Goal: Task Accomplishment & Management: Manage account settings

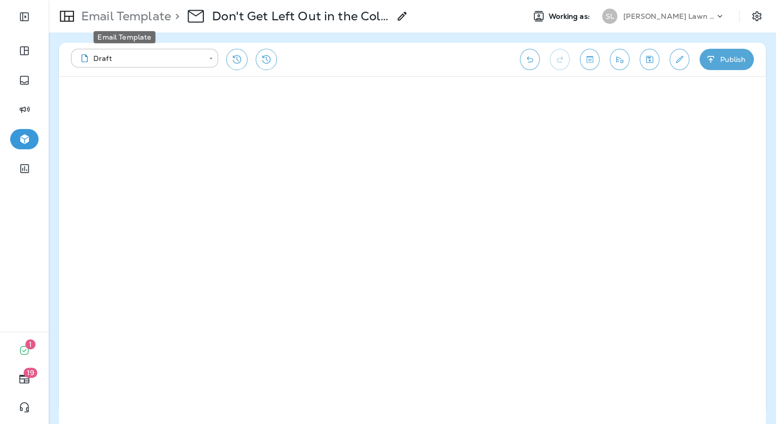
click at [144, 20] on p "Email Template" at bounding box center [124, 16] width 94 height 15
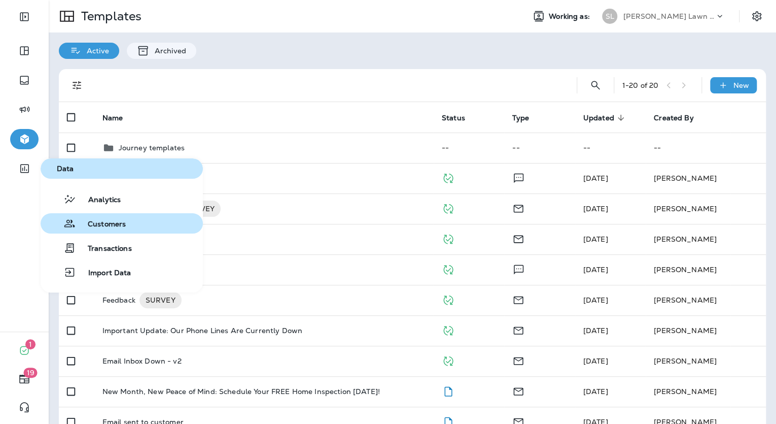
click at [99, 223] on span "Customers" at bounding box center [101, 225] width 50 height 10
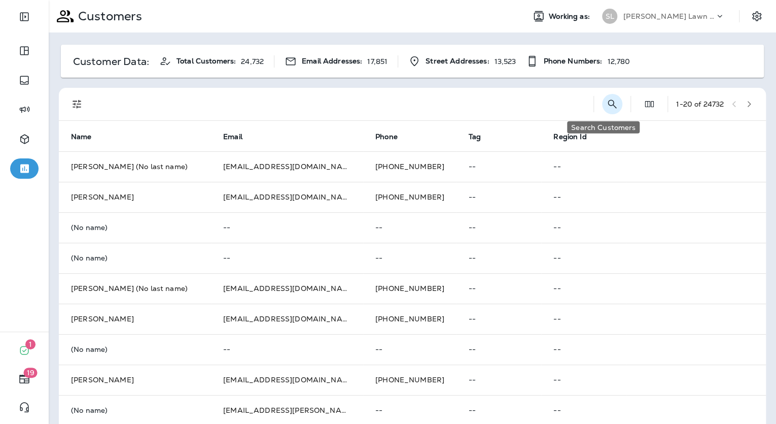
click at [609, 107] on icon "Search Customers" at bounding box center [612, 104] width 12 height 12
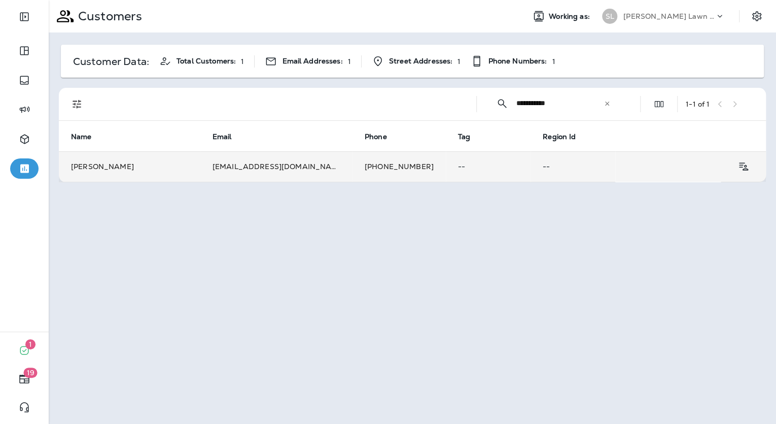
type input "**********"
click at [252, 165] on td "[EMAIL_ADDRESS][DOMAIN_NAME]" at bounding box center [276, 166] width 152 height 30
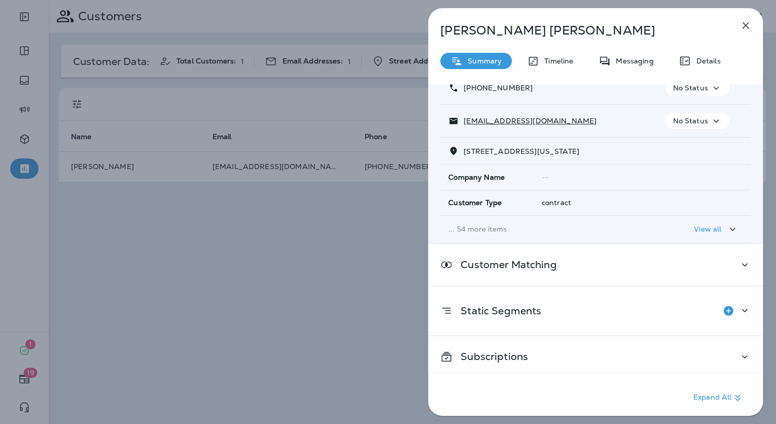
scroll to position [75, 0]
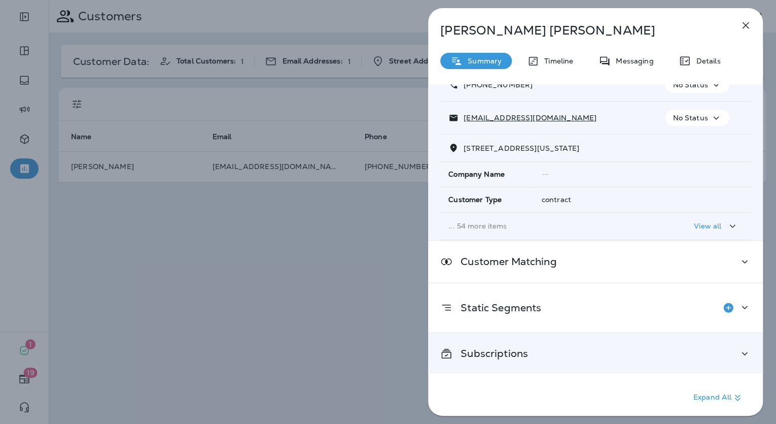
click at [555, 344] on div "Subscriptions" at bounding box center [595, 353] width 335 height 41
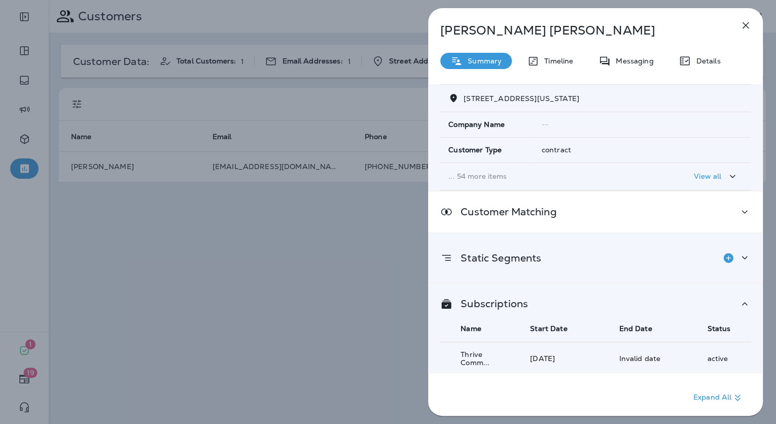
scroll to position [0, 0]
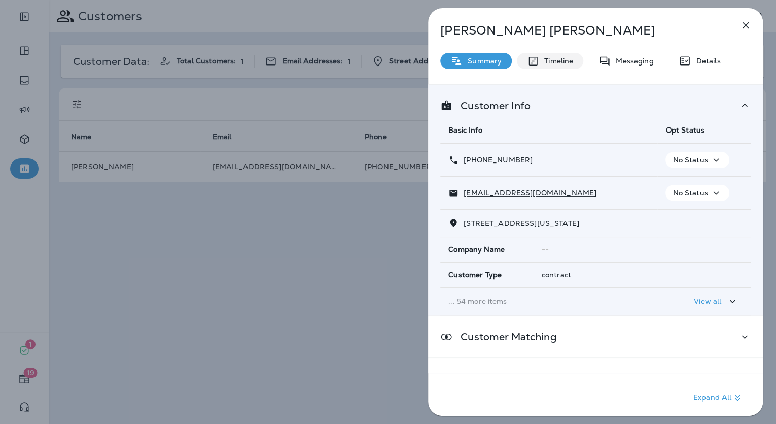
click at [554, 61] on p "Timeline" at bounding box center [556, 61] width 34 height 8
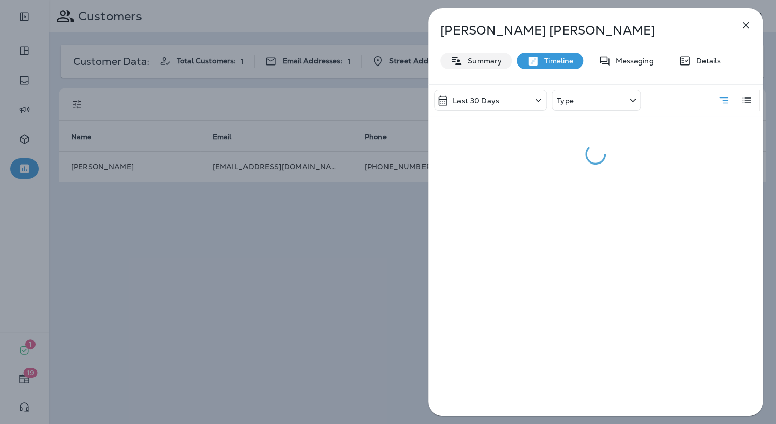
click at [471, 62] on p "Summary" at bounding box center [482, 61] width 39 height 8
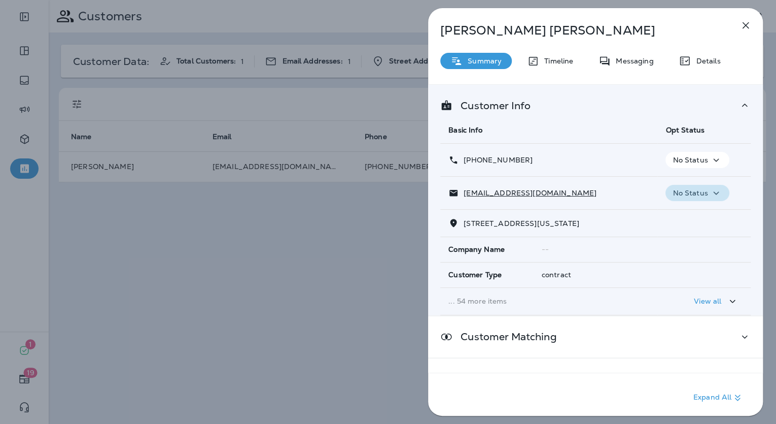
click at [713, 191] on icon "button" at bounding box center [716, 193] width 12 height 13
click at [703, 220] on p "Unsubscribe" at bounding box center [699, 217] width 44 height 8
click at [700, 160] on p "No Status" at bounding box center [690, 160] width 35 height 8
click at [702, 182] on p "Opt out" at bounding box center [690, 184] width 27 height 8
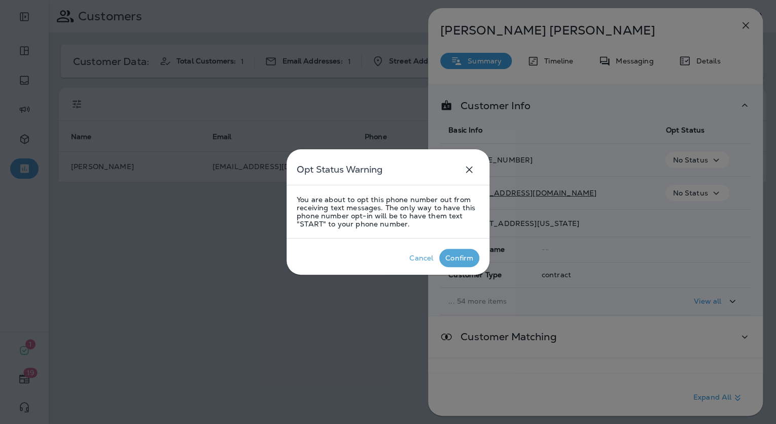
click at [454, 258] on div "Confirm" at bounding box center [459, 258] width 28 height 8
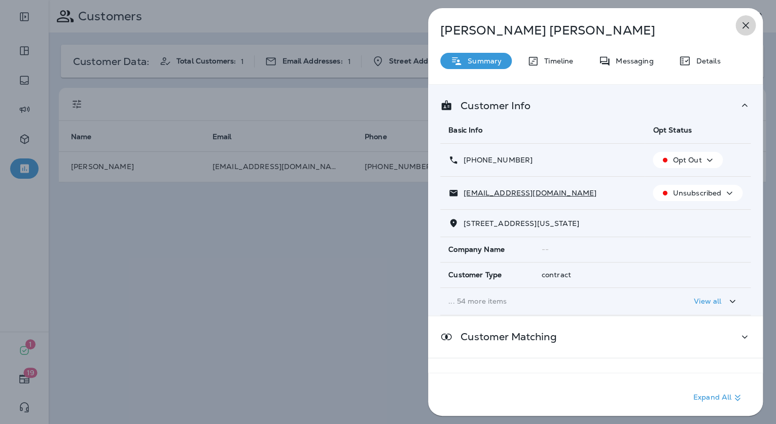
click at [747, 27] on icon "button" at bounding box center [746, 25] width 12 height 12
